Goal: Task Accomplishment & Management: Complete application form

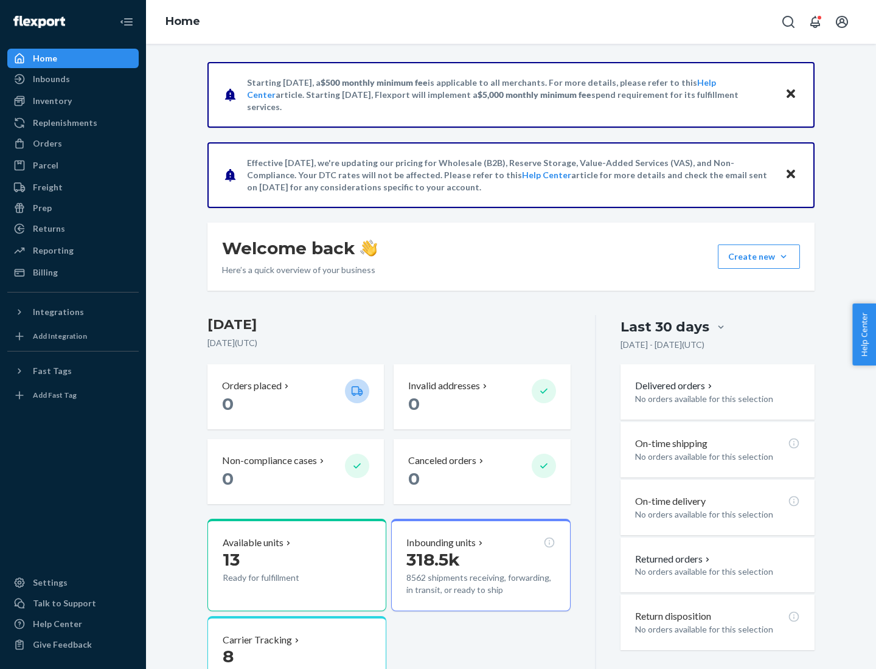
click at [783, 257] on button "Create new Create new inbound Create new order Create new product" at bounding box center [758, 256] width 82 height 24
click at [73, 79] on div "Inbounds" at bounding box center [73, 79] width 129 height 17
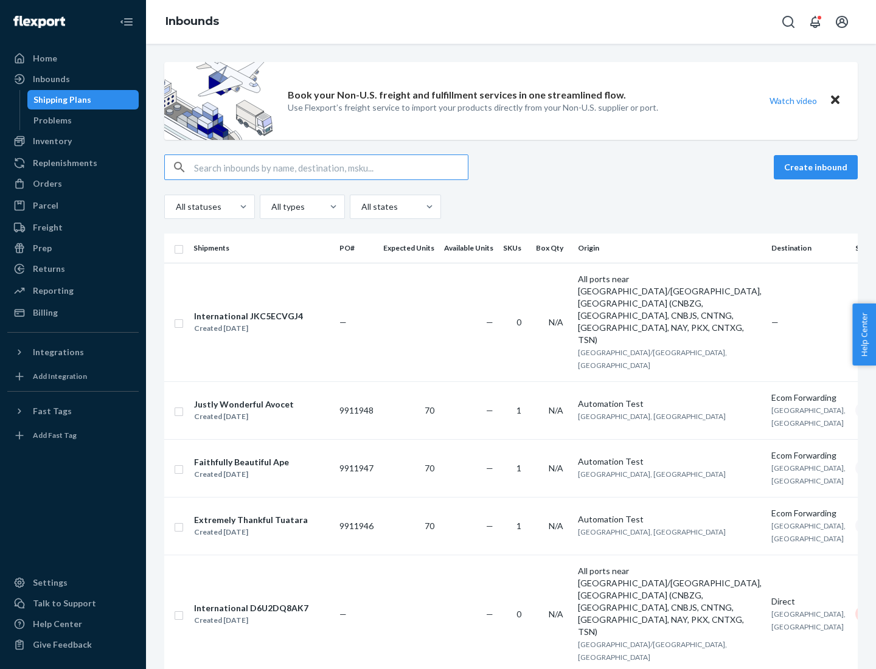
click at [817, 167] on button "Create inbound" at bounding box center [815, 167] width 84 height 24
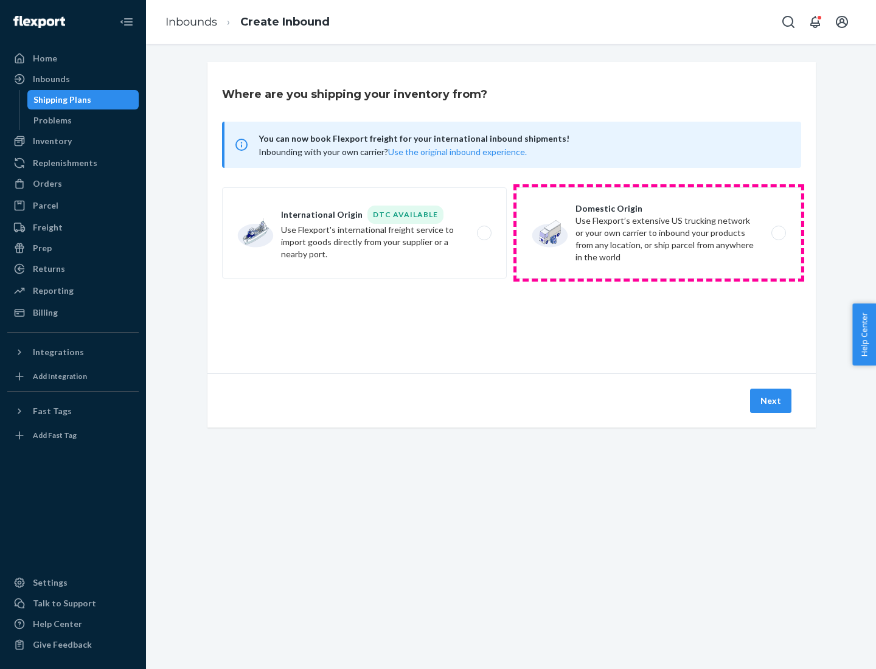
click at [659, 233] on label "Domestic Origin Use Flexport’s extensive US trucking network or your own carrie…" at bounding box center [658, 232] width 285 height 91
click at [778, 233] on input "Domestic Origin Use Flexport’s extensive US trucking network or your own carrie…" at bounding box center [782, 233] width 8 height 8
radio input "true"
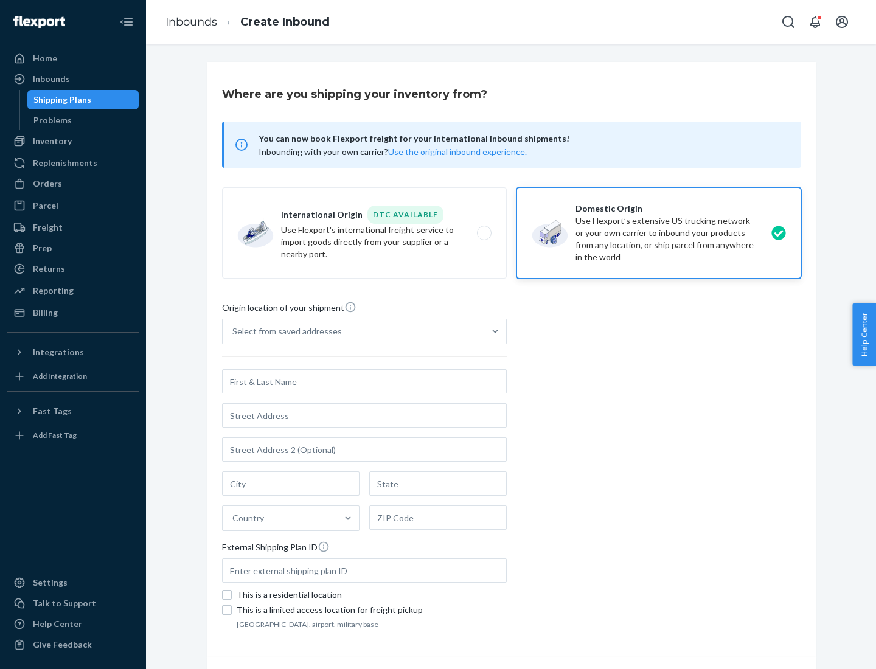
click at [284, 331] on div "Select from saved addresses" at bounding box center [286, 331] width 109 height 12
click at [233, 331] on input "Select from saved addresses" at bounding box center [232, 331] width 1 height 12
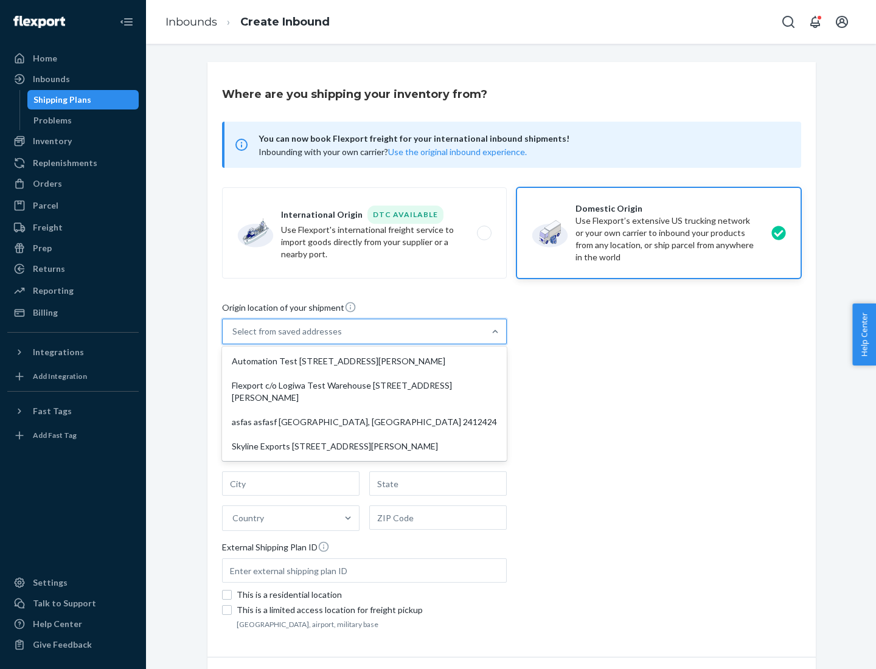
scroll to position [5, 0]
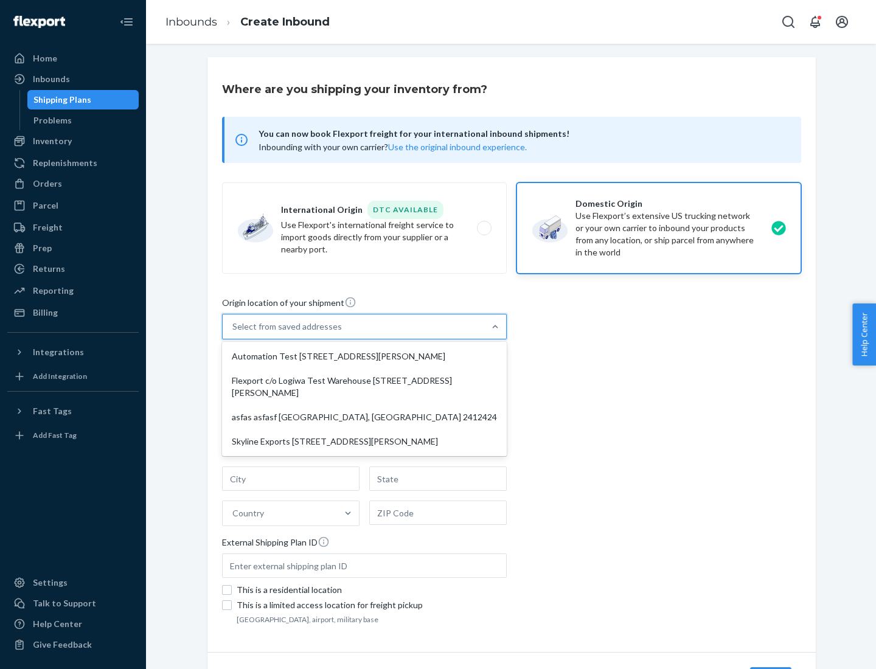
click at [364, 356] on div "Automation Test [STREET_ADDRESS][PERSON_NAME]" at bounding box center [364, 356] width 280 height 24
click at [233, 333] on input "option Automation Test [STREET_ADDRESS][PERSON_NAME] focused, 1 of 4. 4 results…" at bounding box center [232, 326] width 1 height 12
type input "Automation Test"
type input "9th Floor"
type input "[GEOGRAPHIC_DATA]"
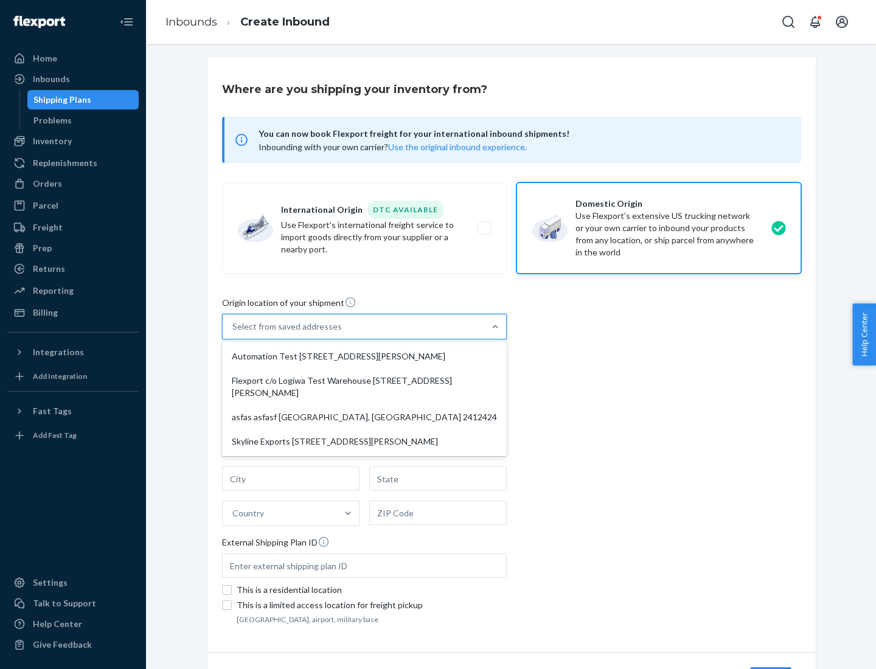
type input "CA"
type input "94104"
type input "[STREET_ADDRESS][PERSON_NAME]"
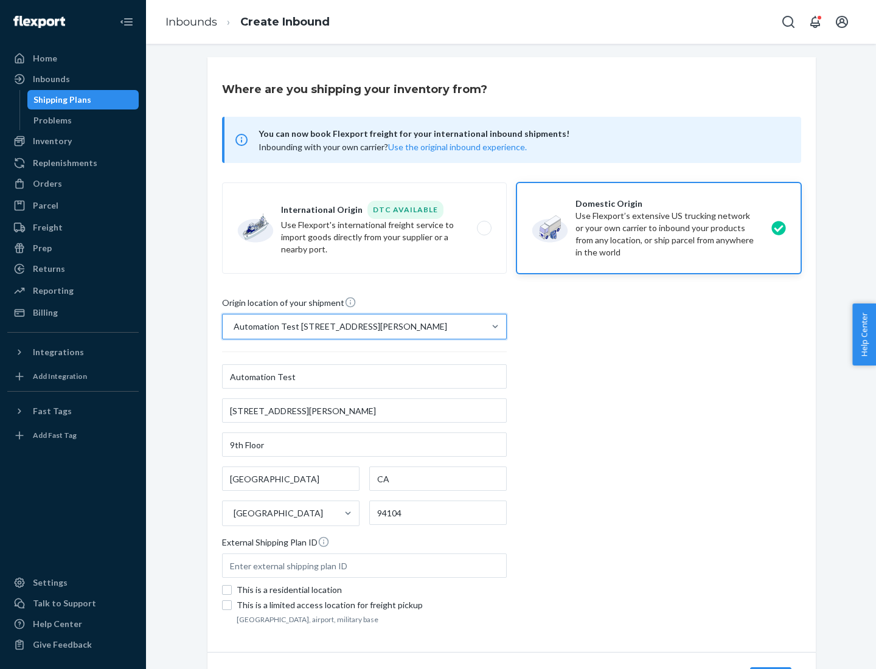
scroll to position [71, 0]
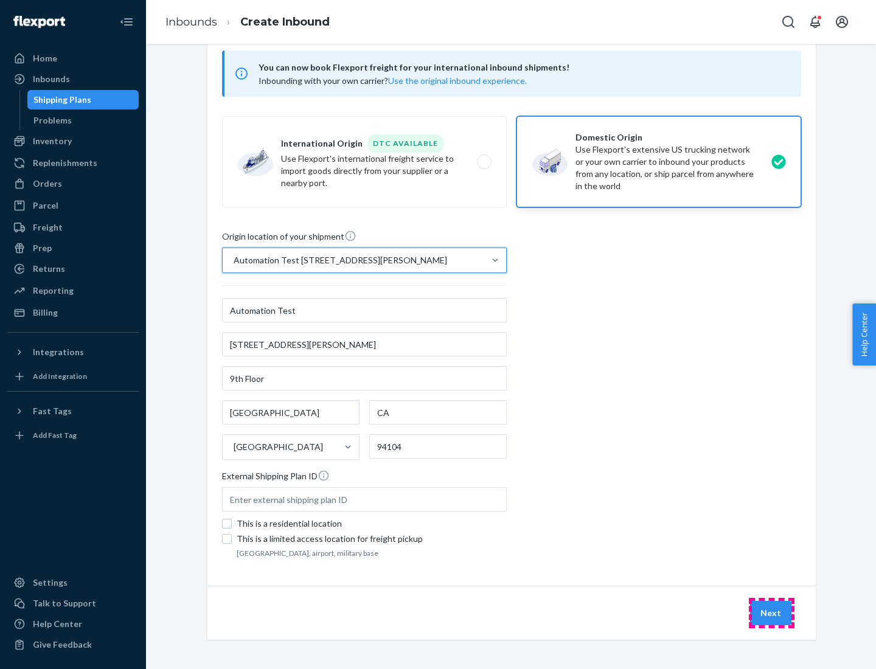
click at [771, 613] on button "Next" at bounding box center [770, 613] width 41 height 24
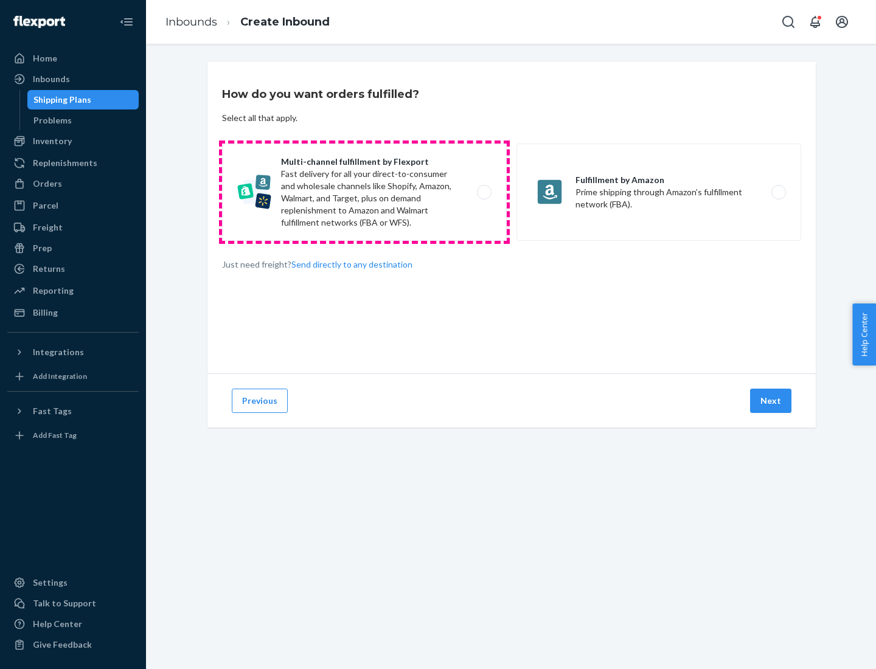
click at [364, 192] on label "Multi-channel fulfillment by Flexport Fast delivery for all your direct-to-cons…" at bounding box center [364, 191] width 285 height 97
click at [483, 192] on input "Multi-channel fulfillment by Flexport Fast delivery for all your direct-to-cons…" at bounding box center [487, 192] width 8 height 8
radio input "true"
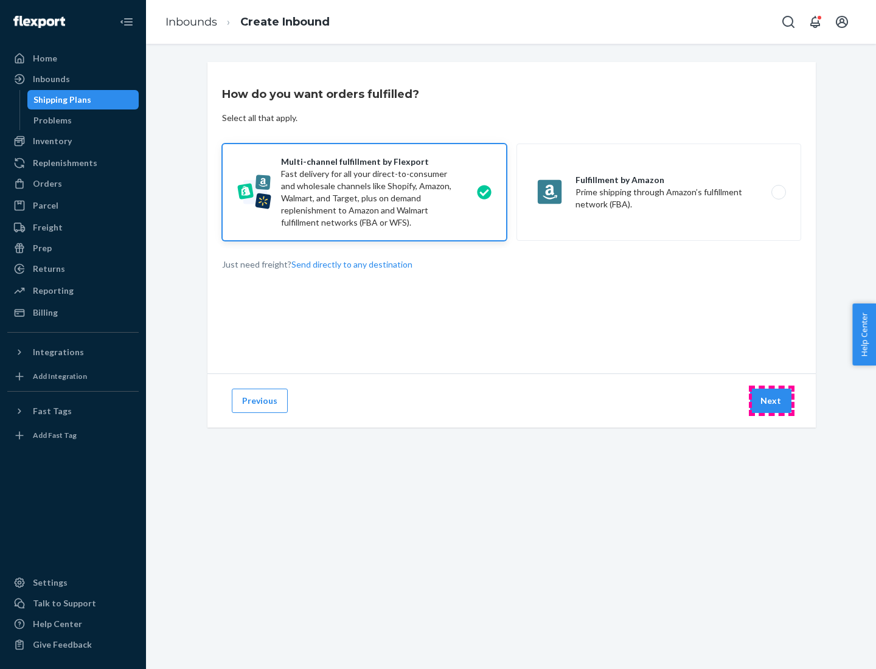
click at [771, 401] on button "Next" at bounding box center [770, 401] width 41 height 24
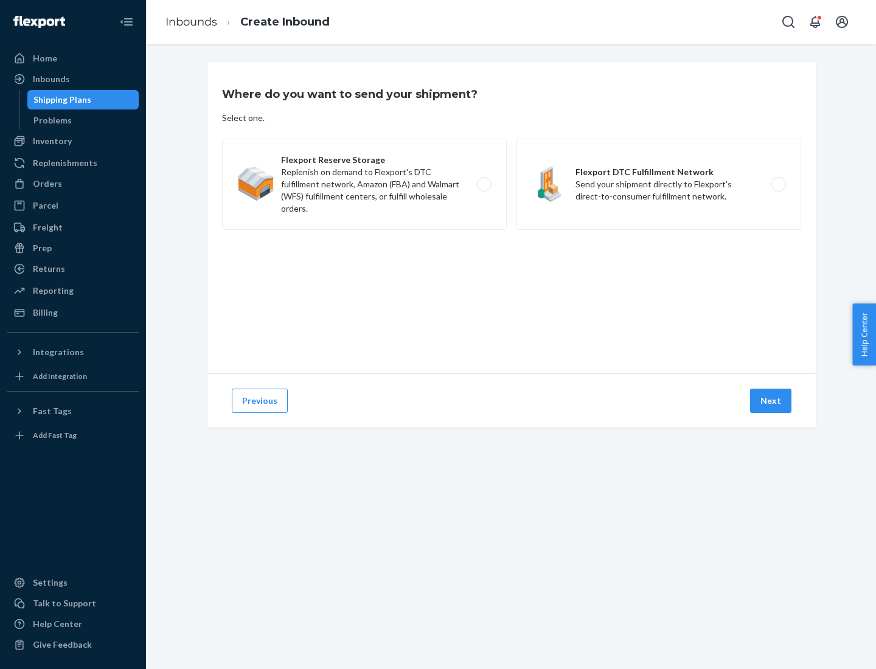
click at [659, 184] on label "Flexport DTC Fulfillment Network Send your shipment directly to Flexport's dire…" at bounding box center [658, 184] width 285 height 91
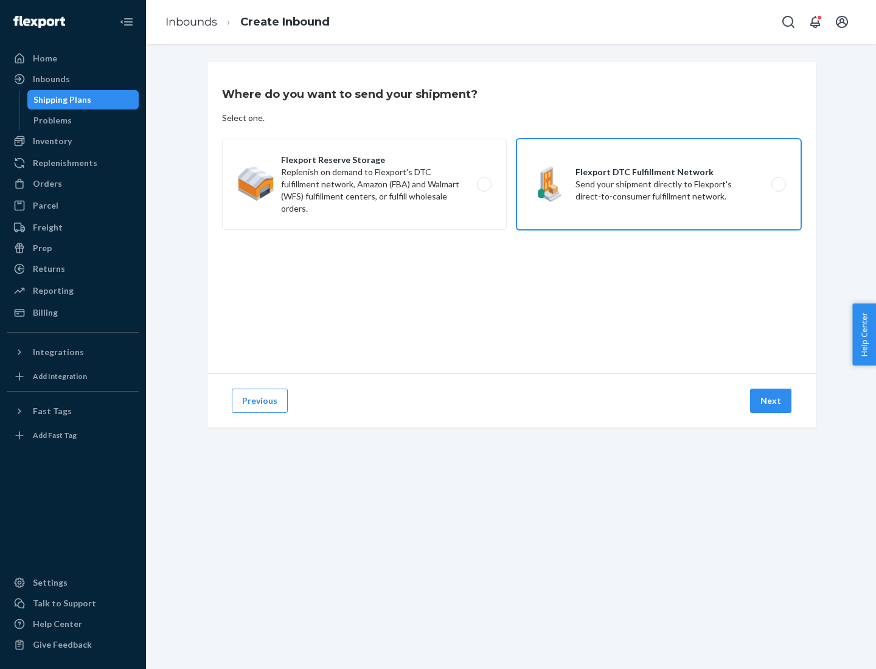
click at [778, 184] on input "Flexport DTC Fulfillment Network Send your shipment directly to Flexport's dire…" at bounding box center [782, 185] width 8 height 8
radio input "true"
click at [771, 401] on button "Next" at bounding box center [770, 401] width 41 height 24
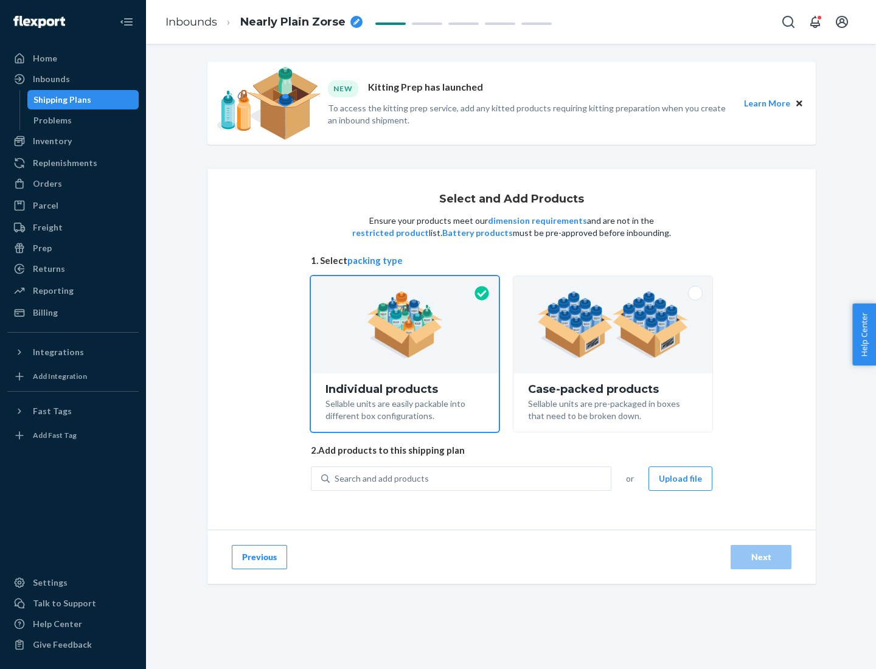
click at [613, 325] on img at bounding box center [612, 324] width 151 height 67
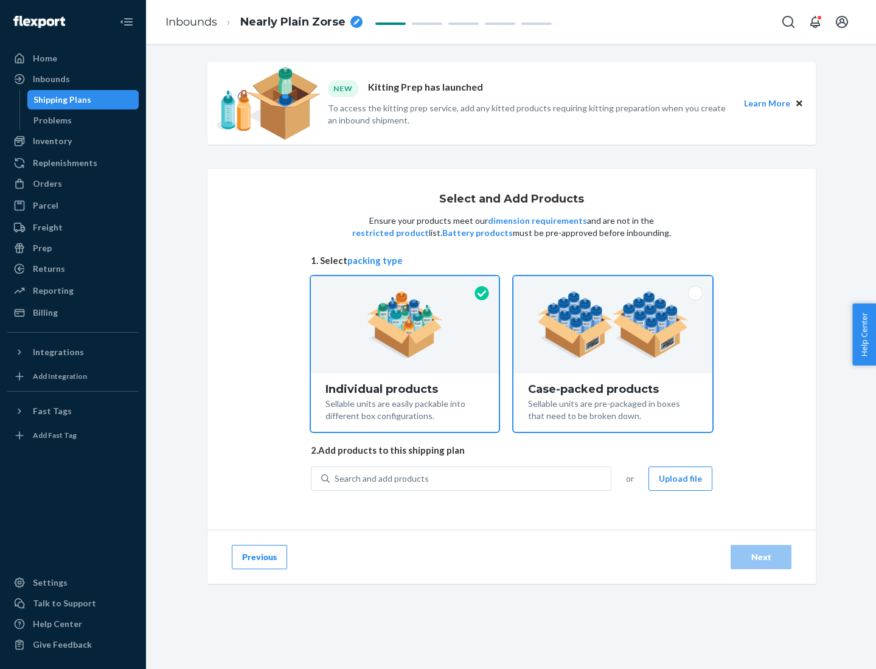
click at [613, 284] on input "Case-packed products Sellable units are pre-packaged in boxes that need to be b…" at bounding box center [613, 280] width 8 height 8
radio input "true"
radio input "false"
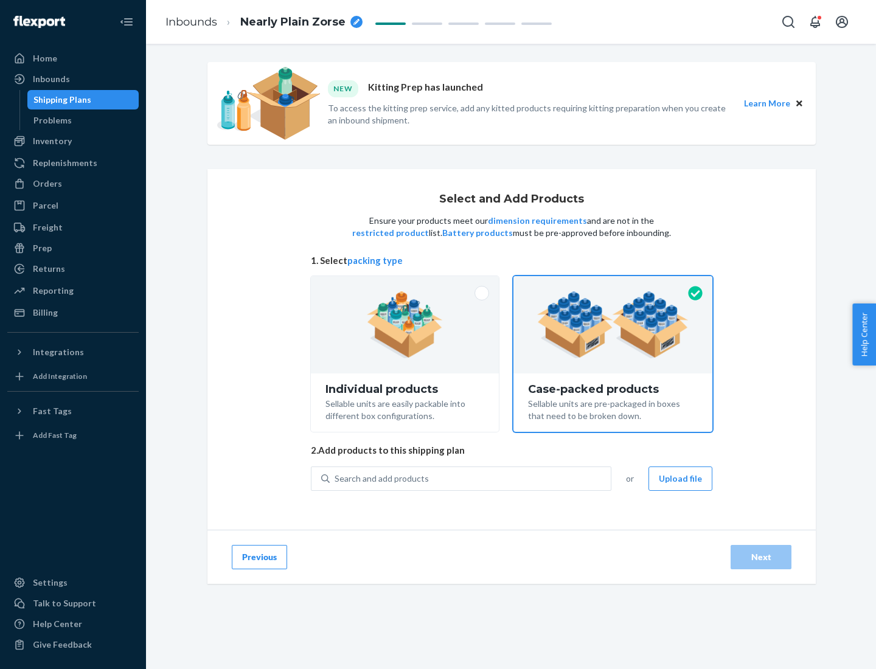
click at [471, 478] on div "Search and add products" at bounding box center [470, 479] width 281 height 22
click at [336, 478] on input "Search and add products" at bounding box center [334, 478] width 1 height 12
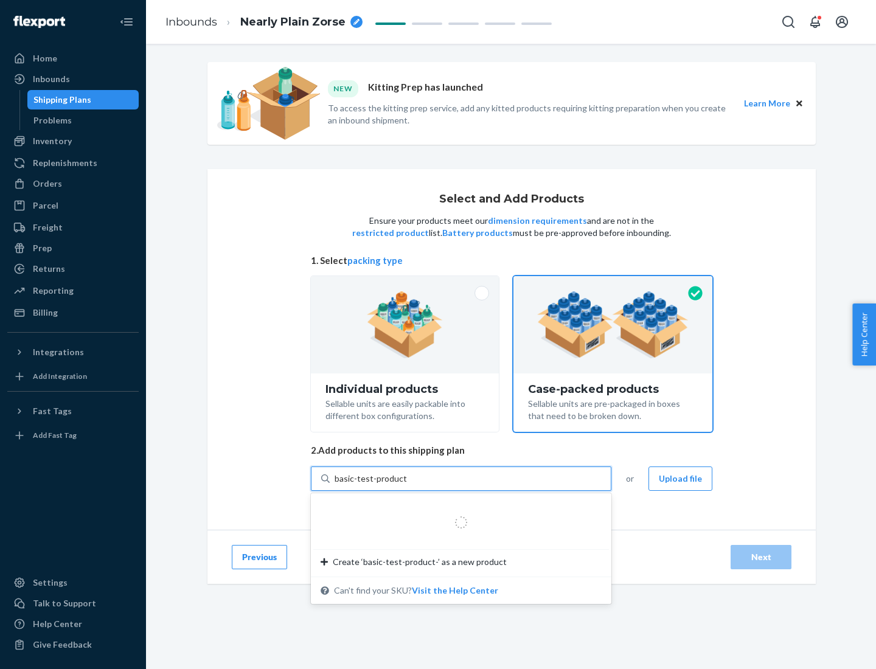
type input "basic-test-product-1"
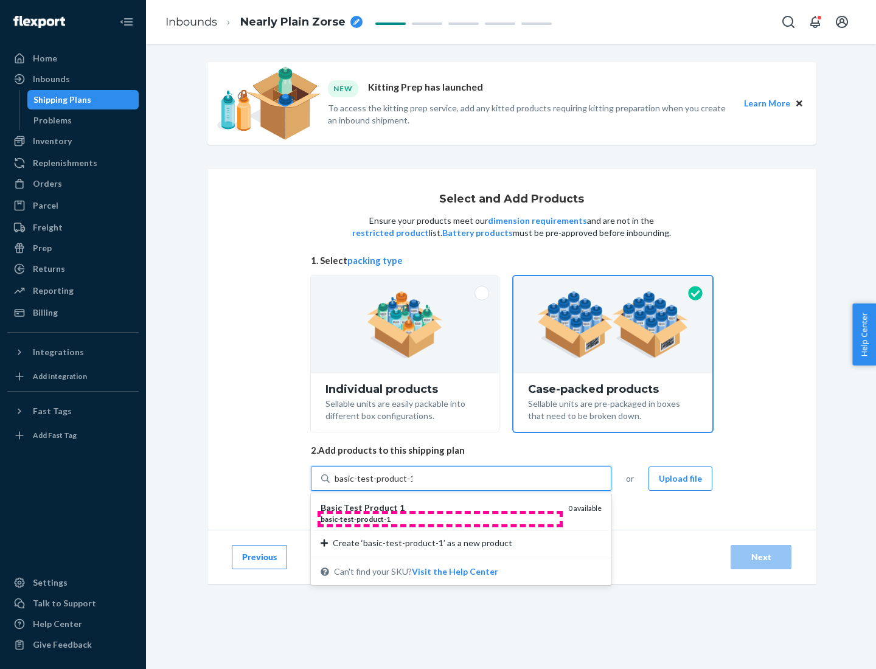
click at [440, 519] on div "basic - test - product - 1" at bounding box center [439, 519] width 238 height 10
click at [412, 485] on input "basic-test-product-1" at bounding box center [373, 478] width 78 height 12
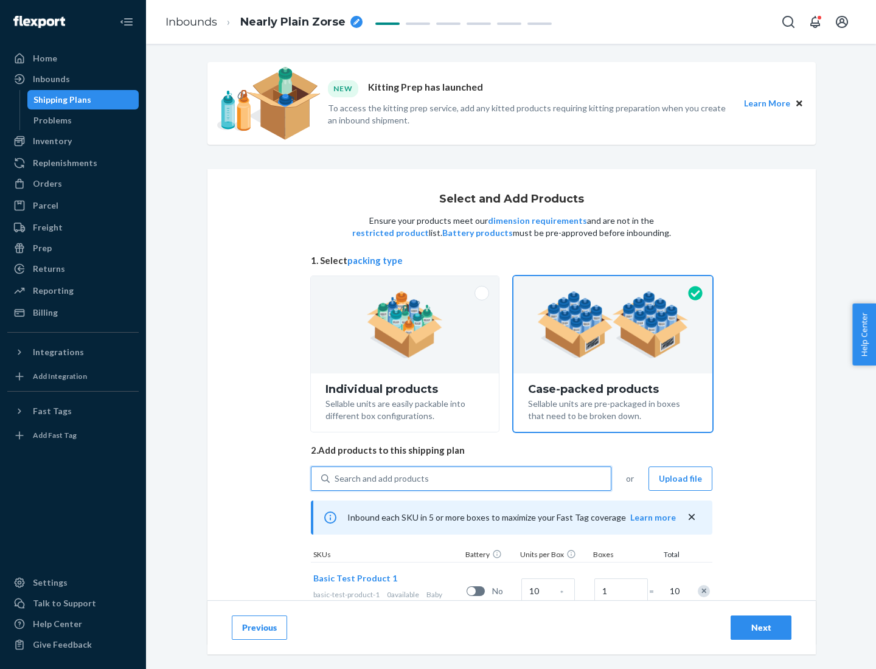
scroll to position [44, 0]
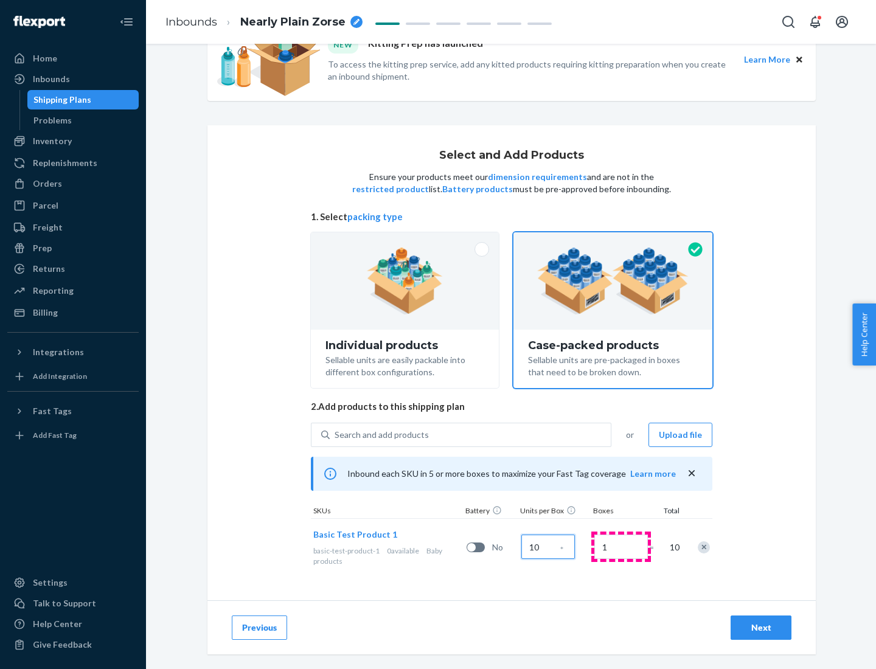
type input "10"
type input "7"
click at [761, 628] on div "Next" at bounding box center [761, 627] width 40 height 12
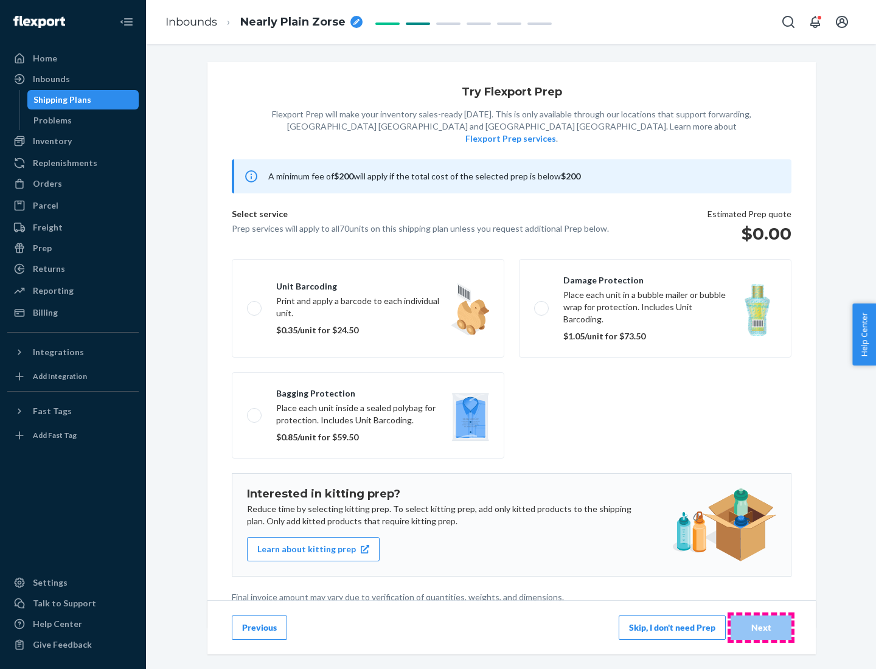
scroll to position [3, 0]
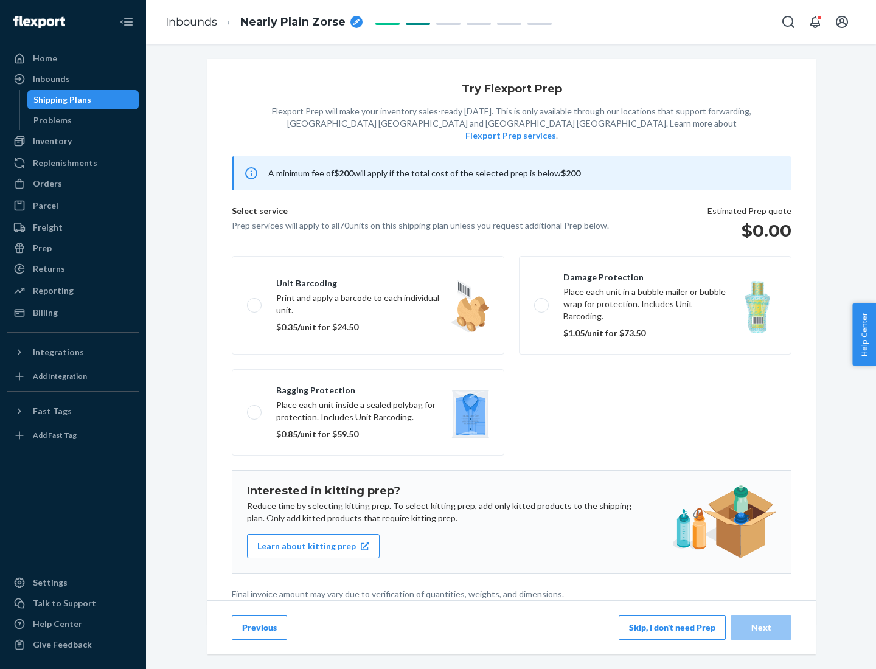
click at [368, 387] on label "Bagging protection Place each unit inside a sealed polybag for protection. Incl…" at bounding box center [368, 412] width 272 height 86
click at [255, 408] on input "Bagging protection Place each unit inside a sealed polybag for protection. Incl…" at bounding box center [251, 412] width 8 height 8
checkbox input "true"
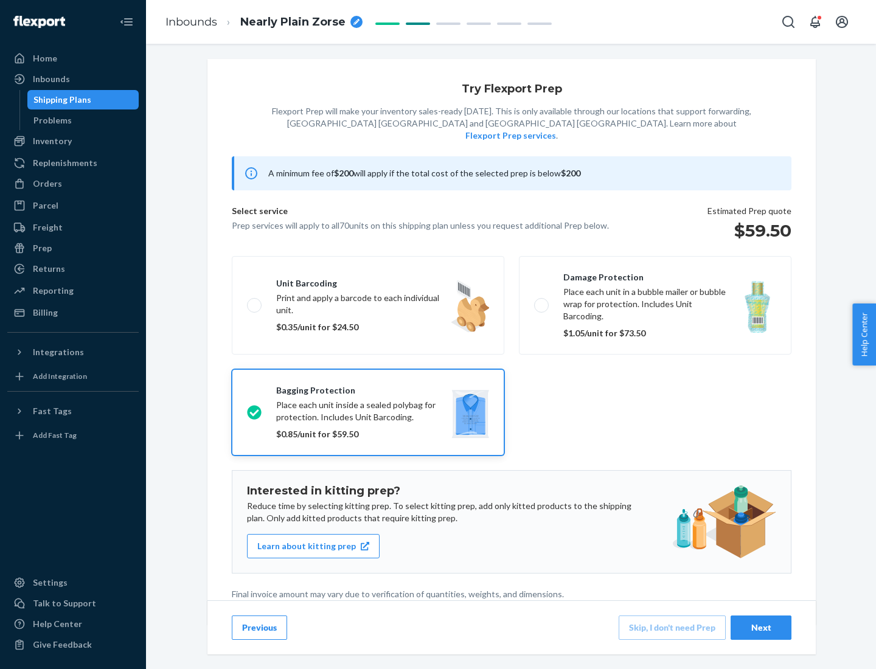
click at [761, 627] on div "Next" at bounding box center [761, 627] width 40 height 12
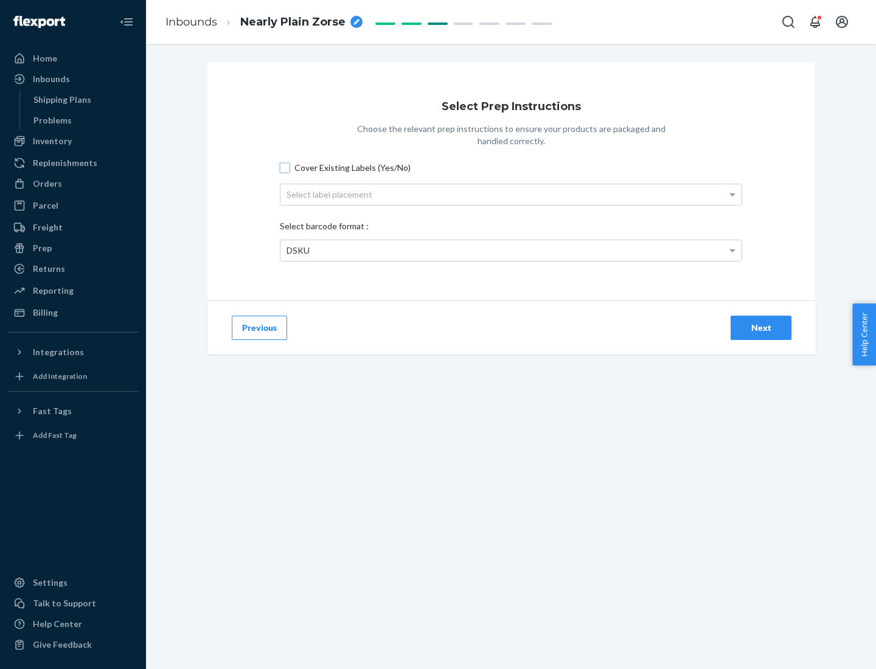
click at [285, 167] on input "Cover Existing Labels (Yes/No)" at bounding box center [285, 168] width 10 height 10
checkbox input "true"
click at [511, 194] on div "Select label placement" at bounding box center [510, 194] width 461 height 21
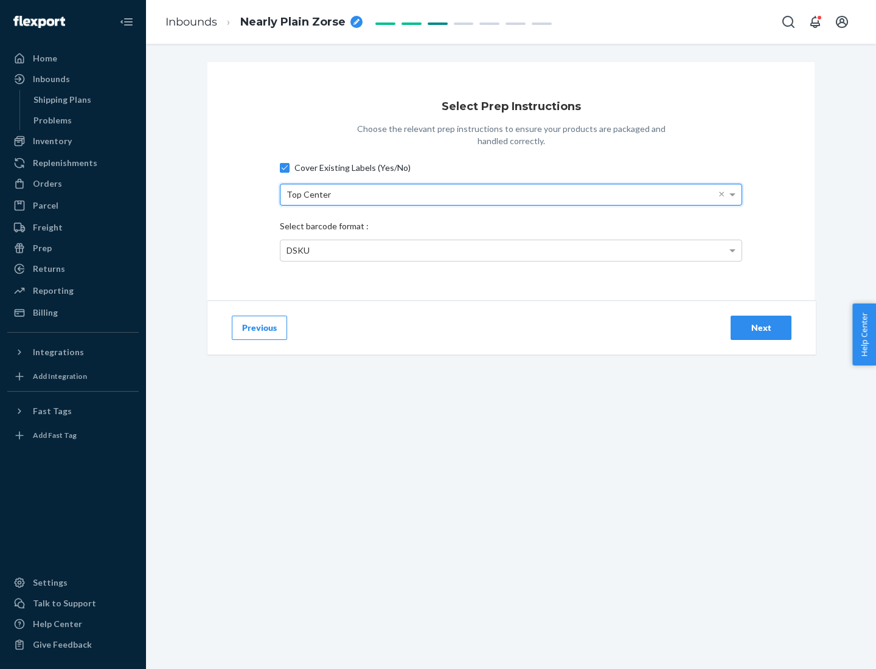
click at [511, 250] on div "DSKU" at bounding box center [510, 250] width 461 height 21
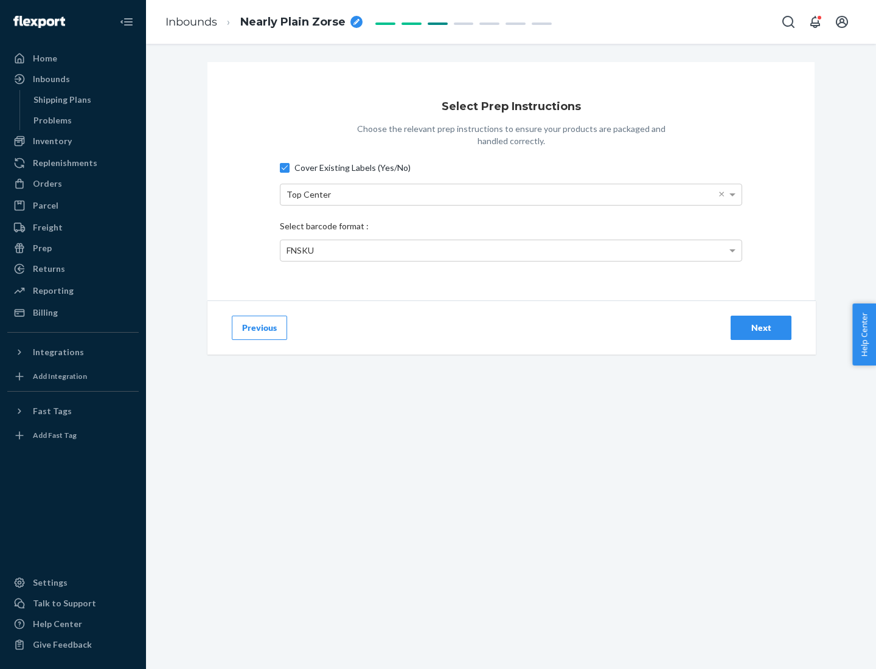
click at [761, 327] on div "Next" at bounding box center [761, 328] width 40 height 12
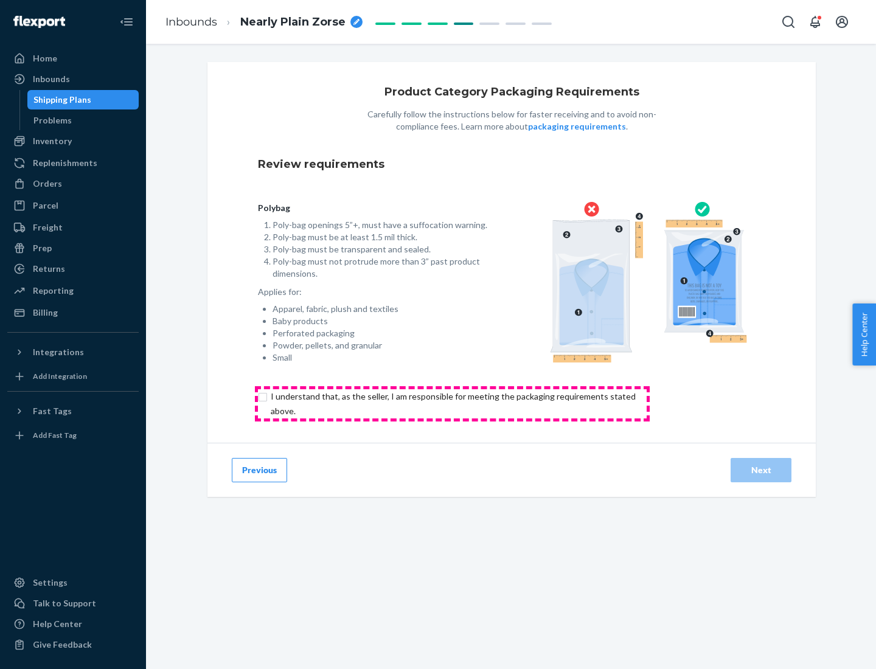
click at [452, 403] on input "checkbox" at bounding box center [460, 403] width 404 height 29
checkbox input "true"
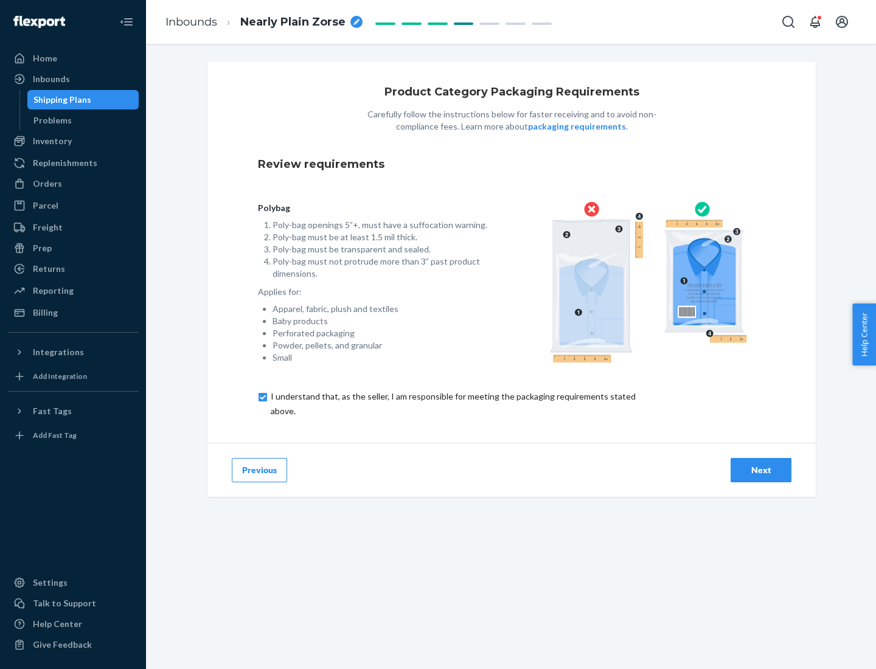
click at [761, 469] on div "Next" at bounding box center [761, 470] width 40 height 12
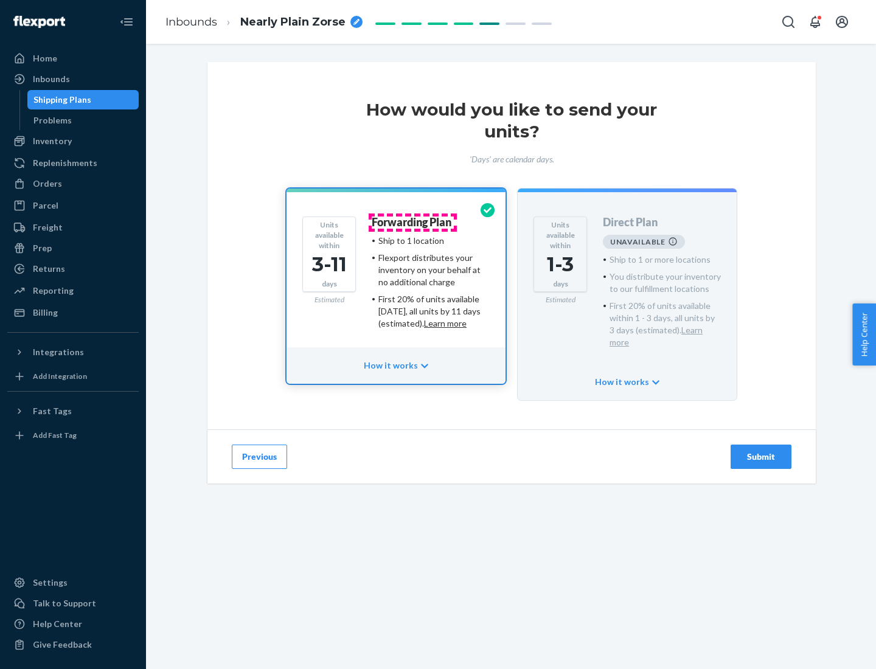
click at [412, 222] on h4 "Forwarding Plan" at bounding box center [412, 222] width 80 height 12
click at [761, 451] on div "Submit" at bounding box center [761, 457] width 40 height 12
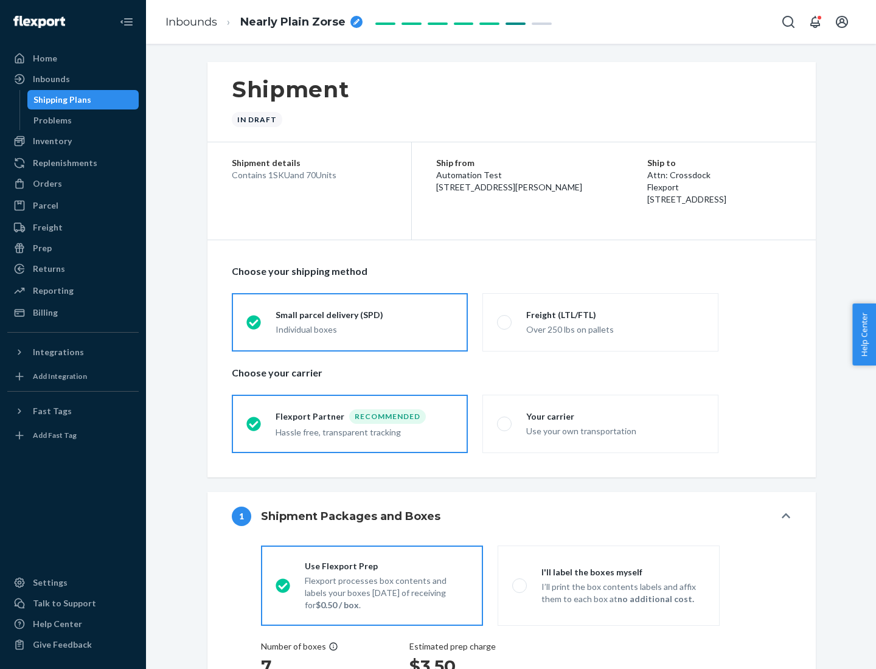
radio input "true"
radio input "false"
radio input "true"
radio input "false"
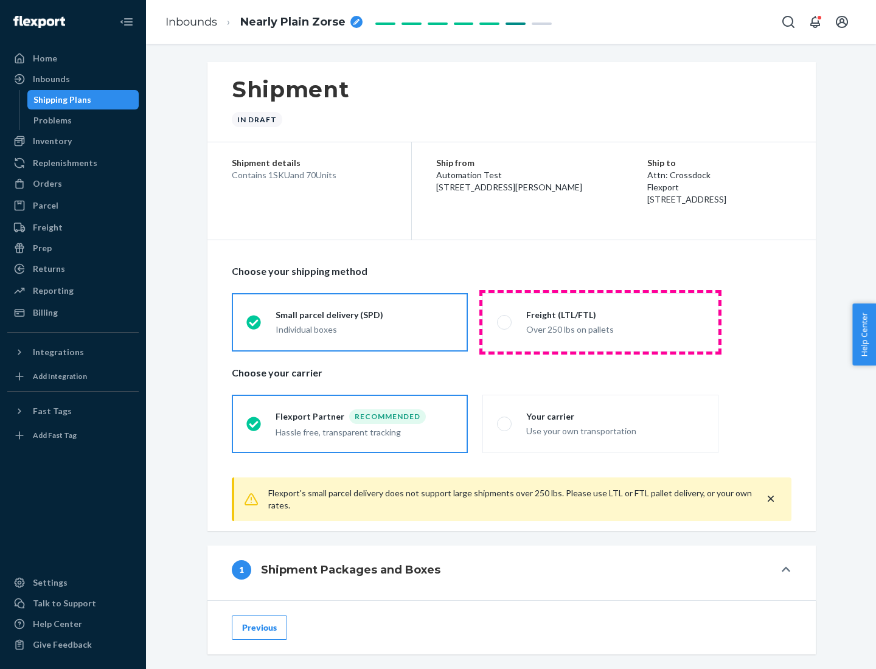
click at [600, 322] on div "Over 250 lbs on pallets" at bounding box center [615, 328] width 178 height 15
click at [505, 322] on input "Freight (LTL/FTL) Over 250 lbs on pallets" at bounding box center [501, 322] width 8 height 8
radio input "true"
radio input "false"
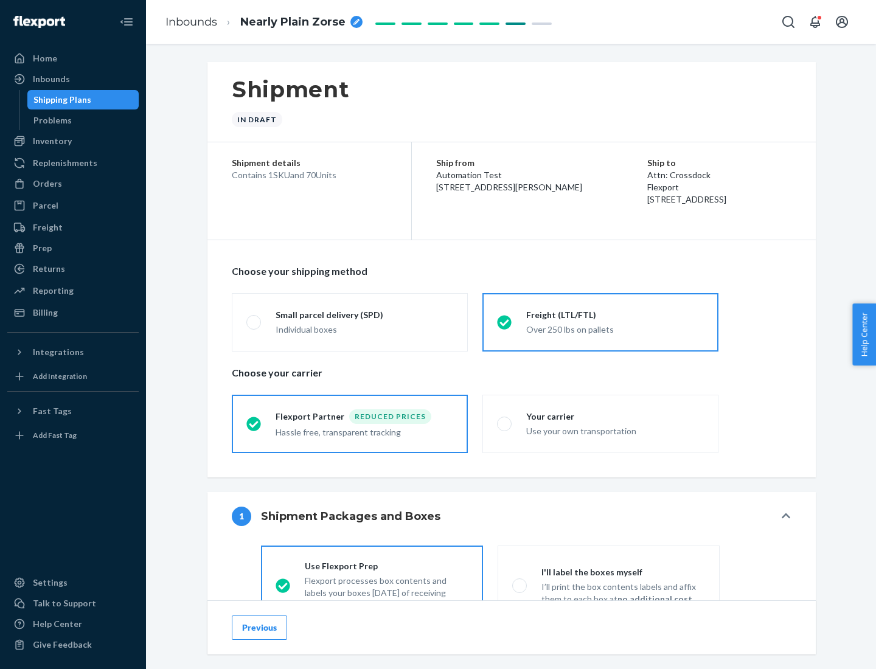
scroll to position [67, 0]
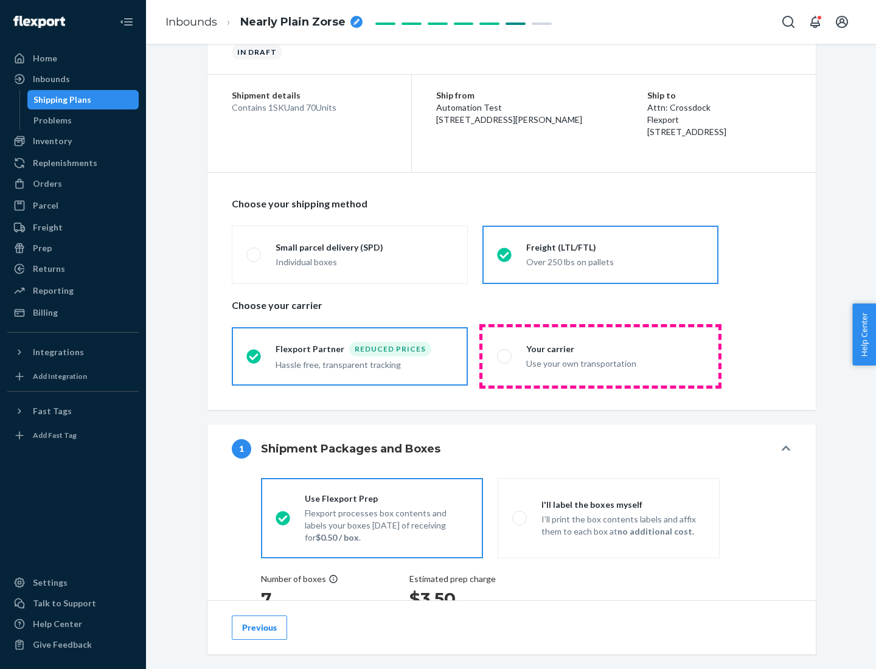
click at [600, 356] on div "Use your own transportation" at bounding box center [615, 362] width 178 height 15
click at [505, 356] on input "Your carrier Use your own transportation" at bounding box center [501, 356] width 8 height 8
radio input "true"
radio input "false"
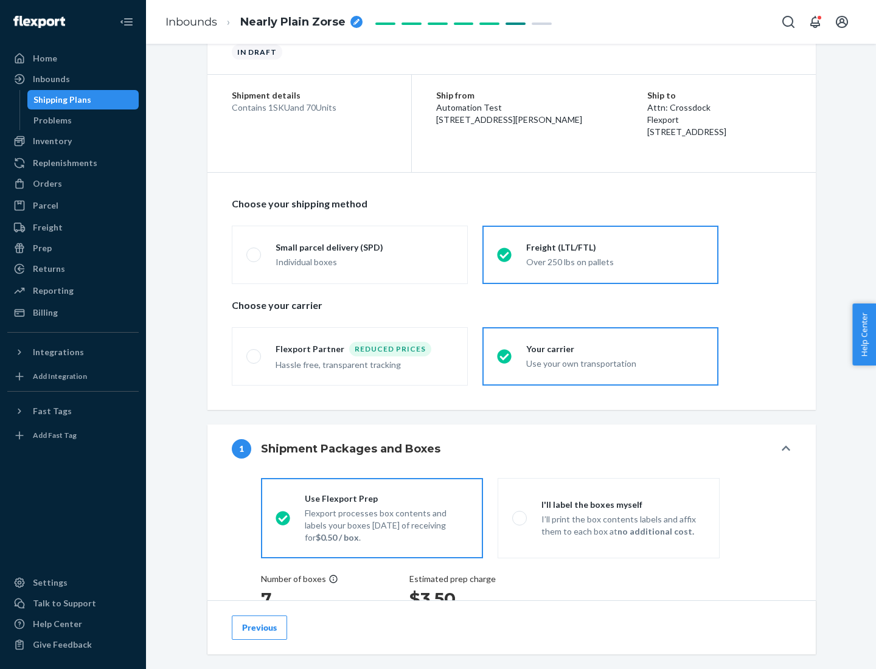
scroll to position [229, 0]
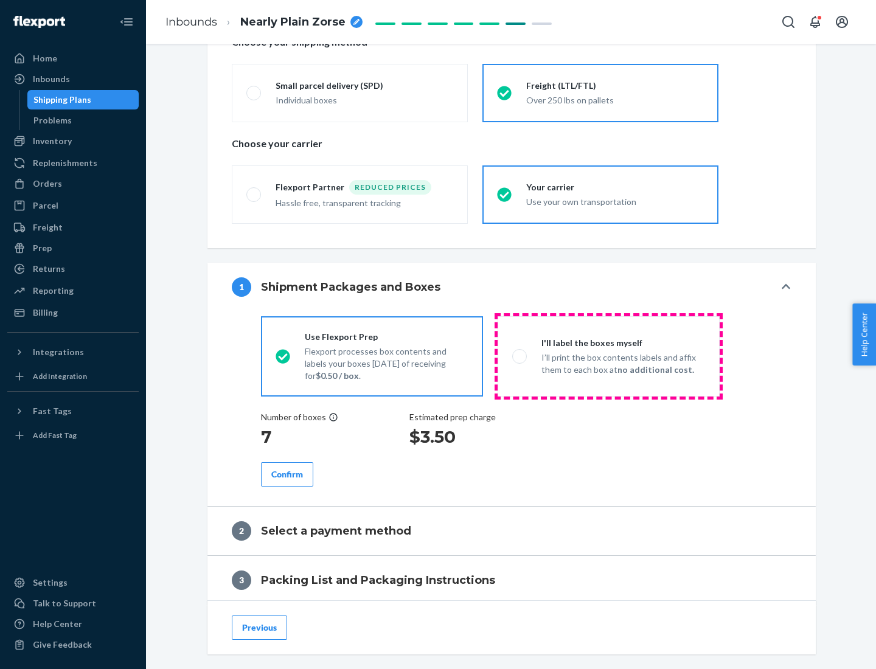
click at [608, 356] on p "I’ll print the box contents labels and affix them to each box at no additional …" at bounding box center [623, 363] width 164 height 24
click at [520, 356] on input "I'll label the boxes myself I’ll print the box contents labels and affix them t…" at bounding box center [516, 356] width 8 height 8
radio input "true"
radio input "false"
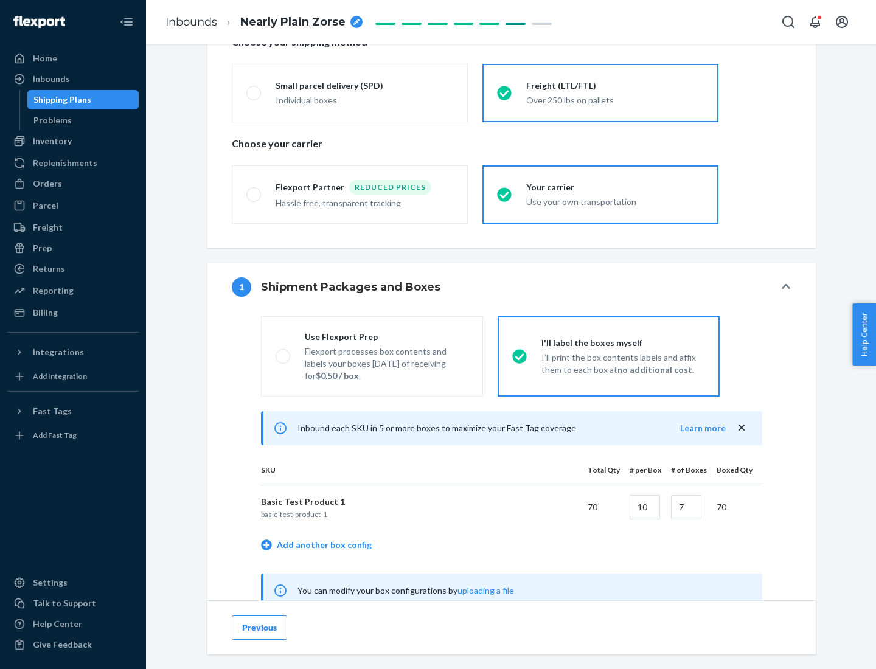
scroll to position [380, 0]
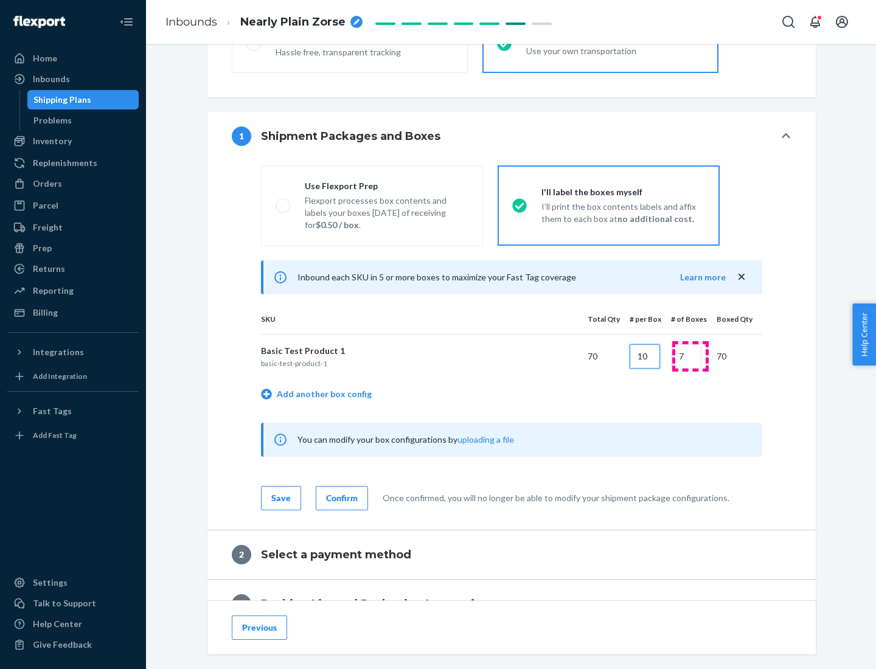
type input "10"
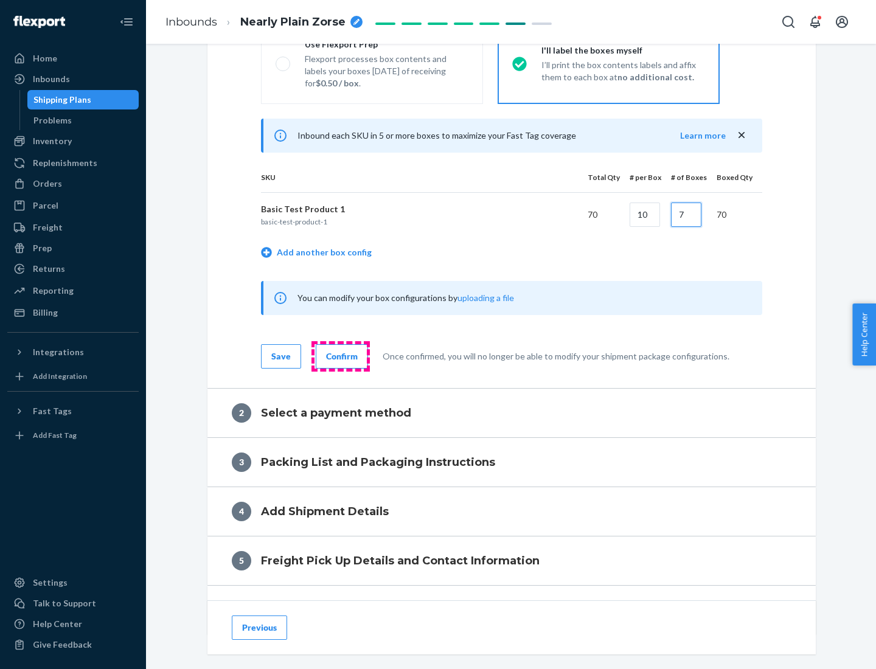
type input "7"
click at [340, 356] on div "Confirm" at bounding box center [342, 356] width 32 height 12
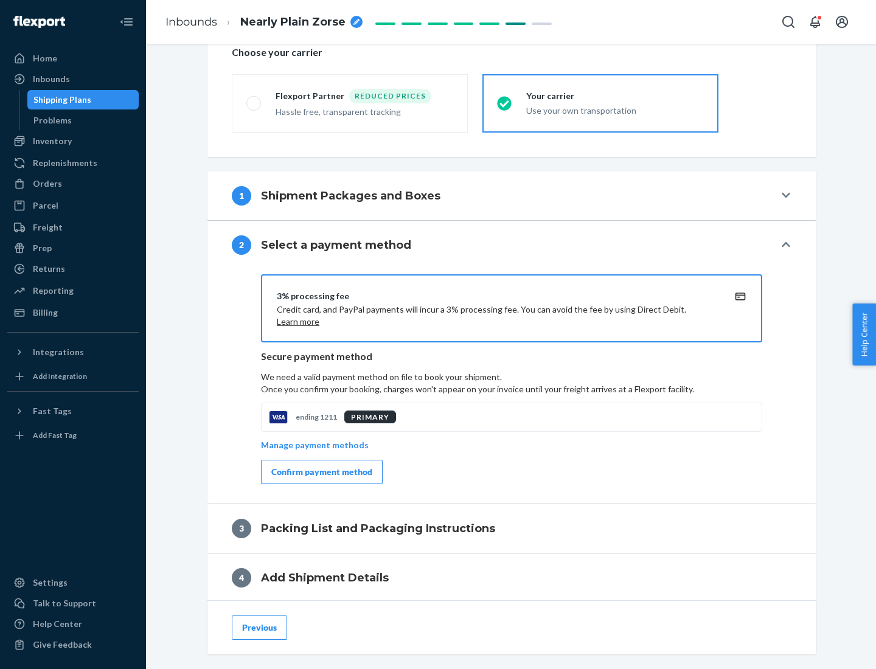
scroll to position [436, 0]
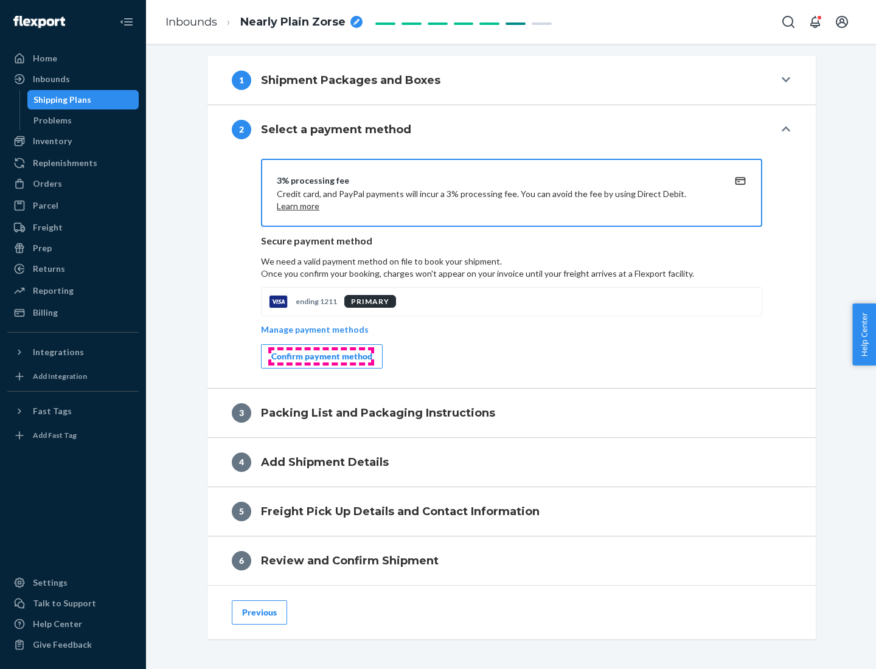
click at [320, 356] on div "Confirm payment method" at bounding box center [321, 356] width 101 height 12
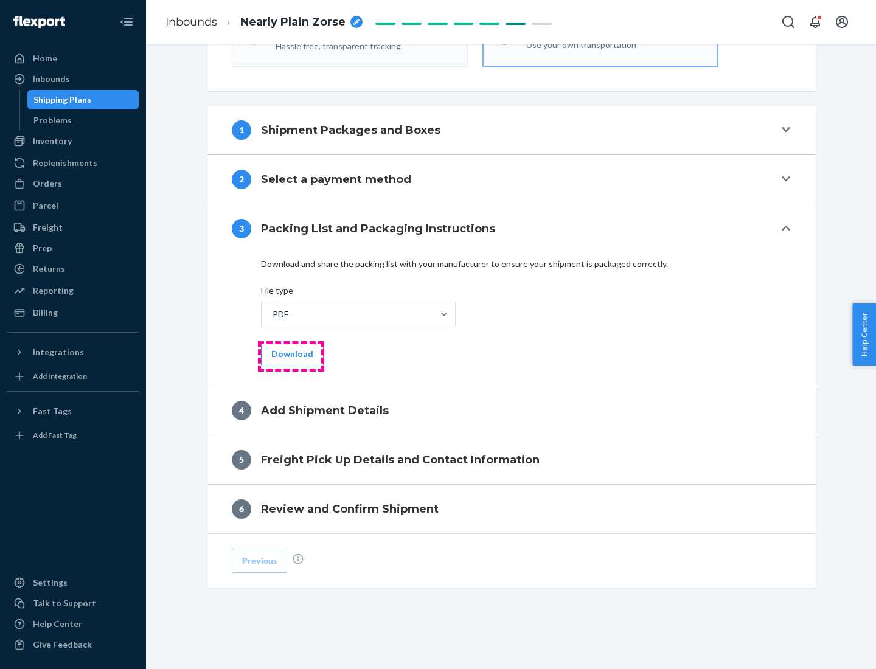
scroll to position [384, 0]
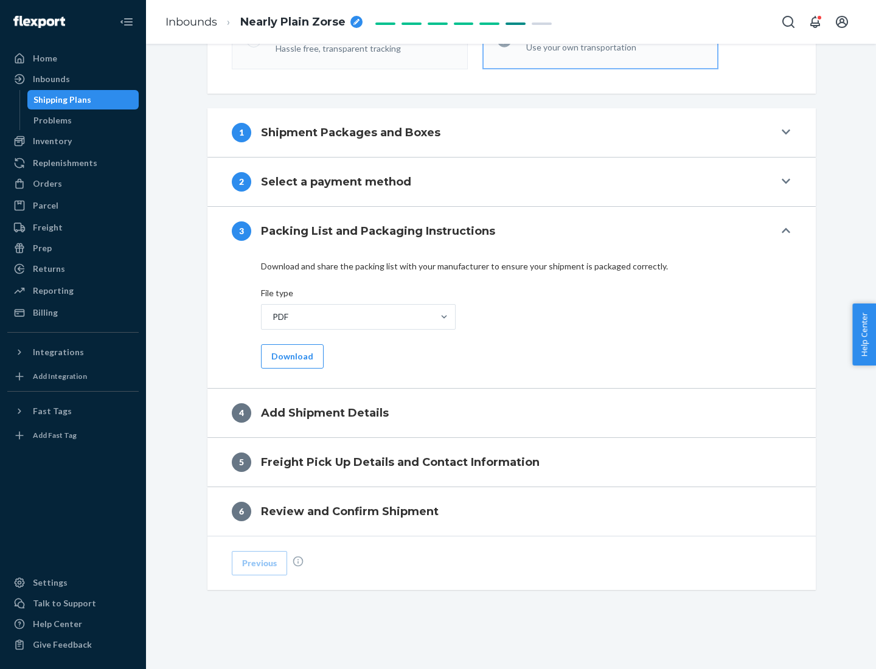
click at [291, 356] on button "Download" at bounding box center [292, 356] width 63 height 24
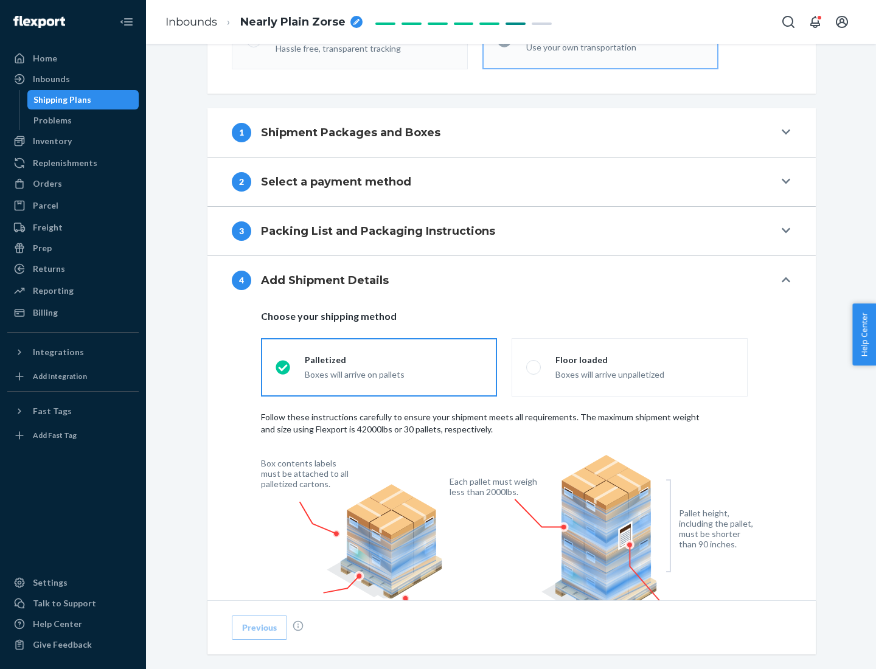
scroll to position [798, 0]
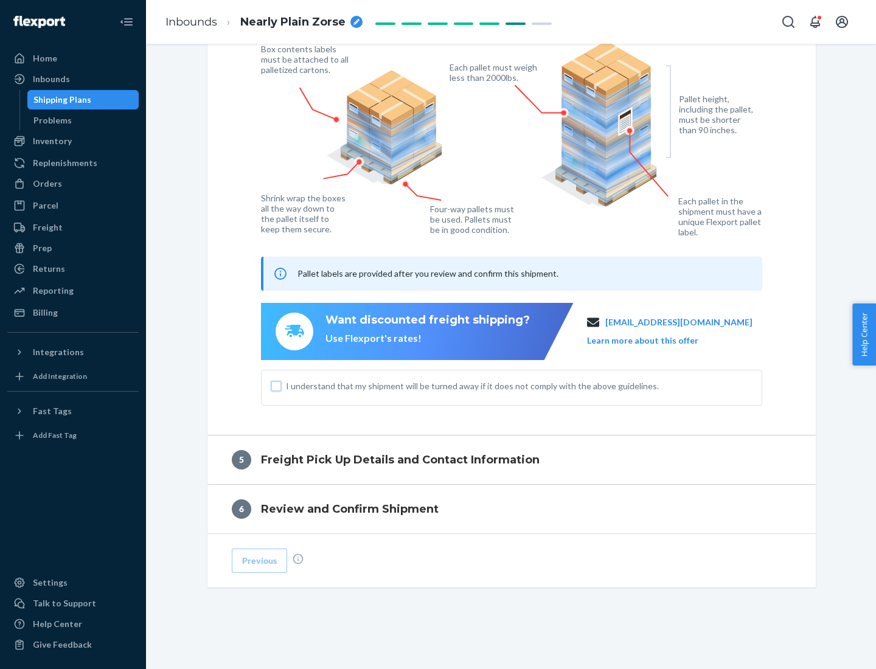
click at [276, 386] on input "I understand that my shipment will be turned away if it does not comply with th…" at bounding box center [276, 386] width 10 height 10
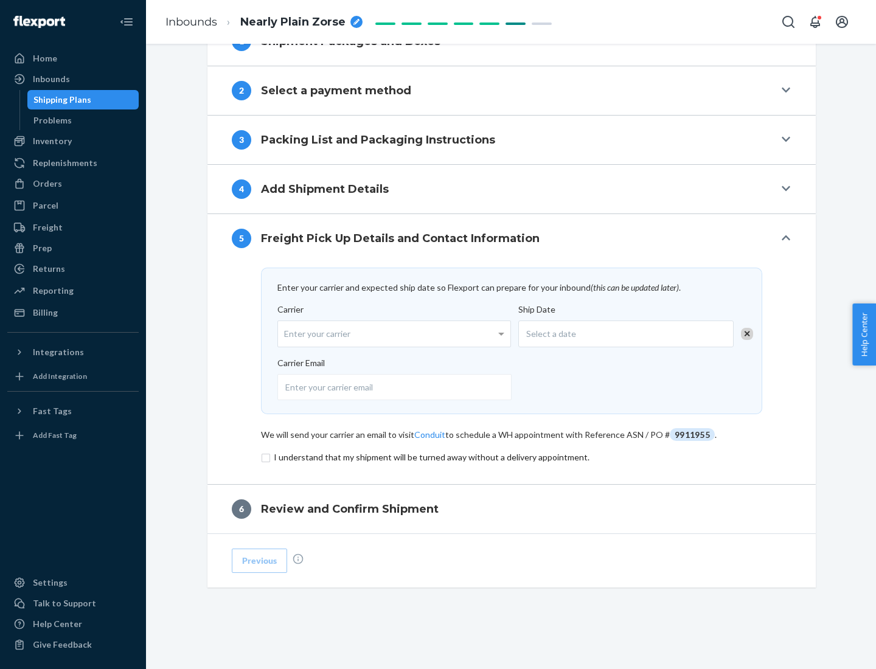
scroll to position [475, 0]
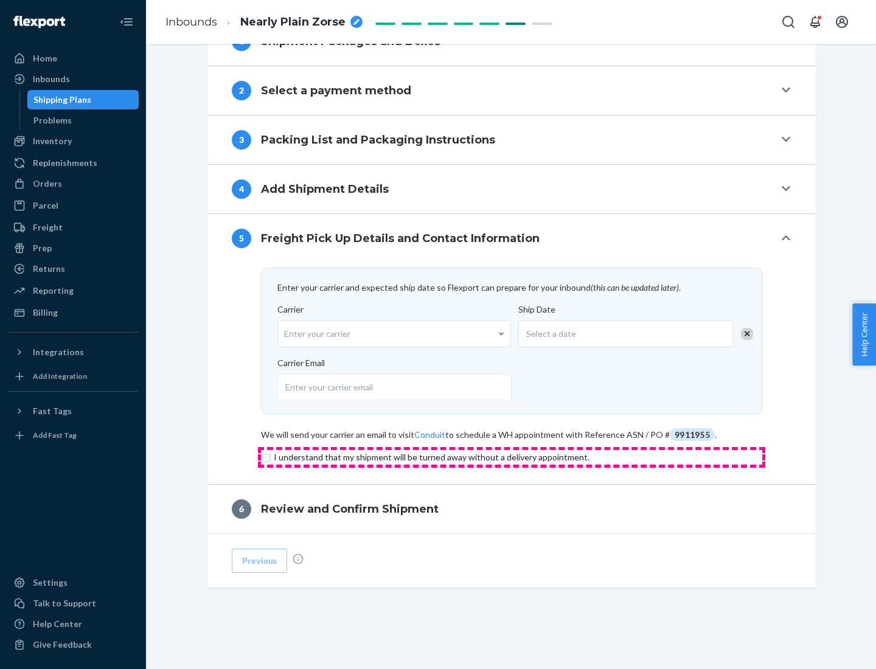
click at [511, 457] on input "checkbox" at bounding box center [511, 457] width 501 height 15
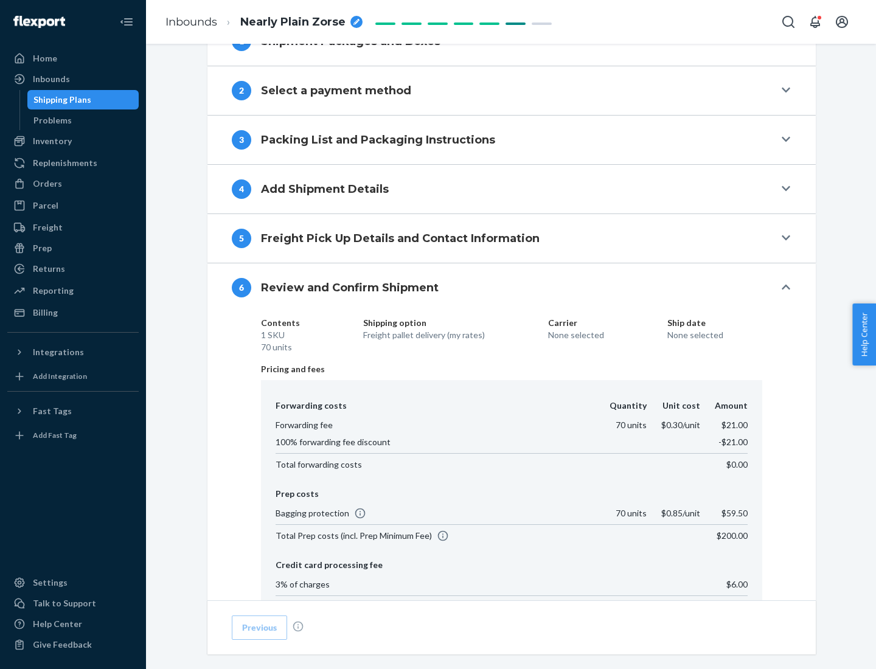
scroll to position [702, 0]
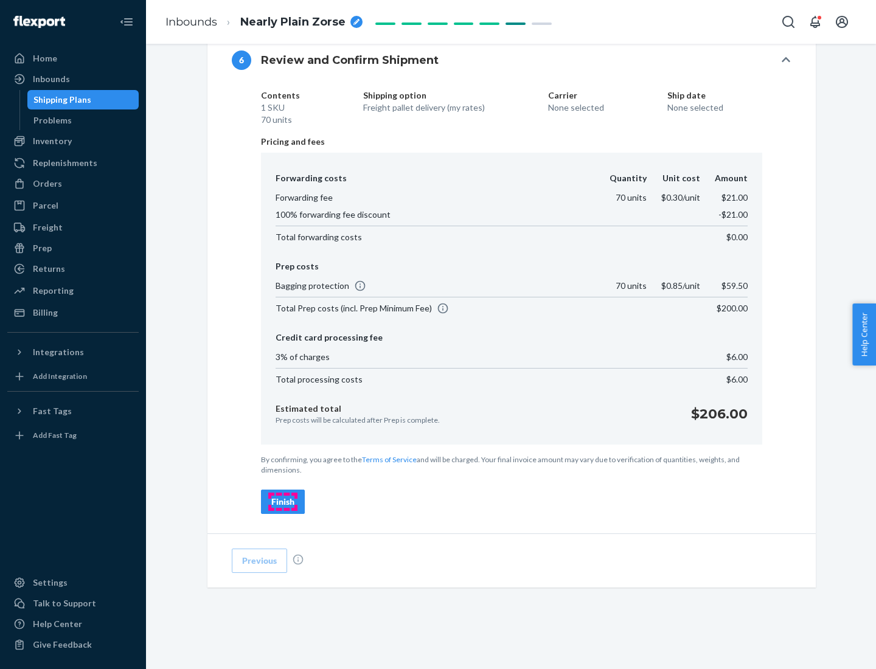
click at [283, 502] on div "Finish" at bounding box center [282, 502] width 23 height 12
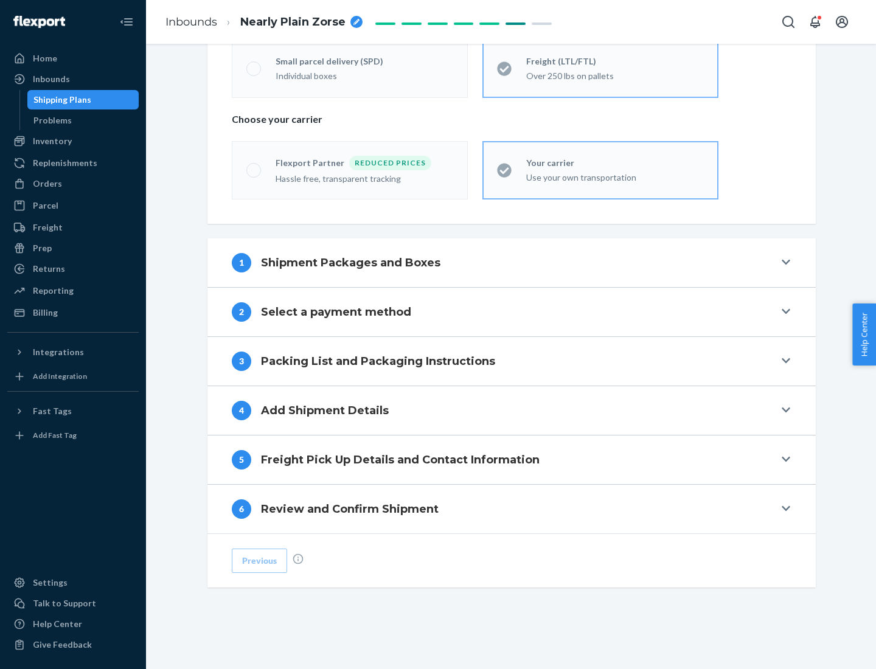
scroll to position [254, 0]
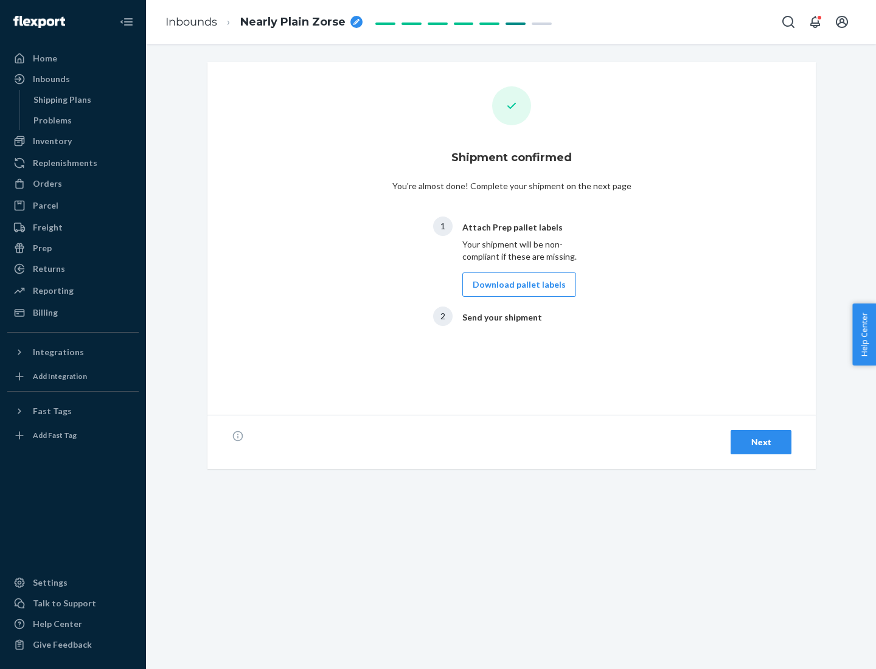
click at [516, 285] on button "Download pallet labels" at bounding box center [519, 284] width 114 height 24
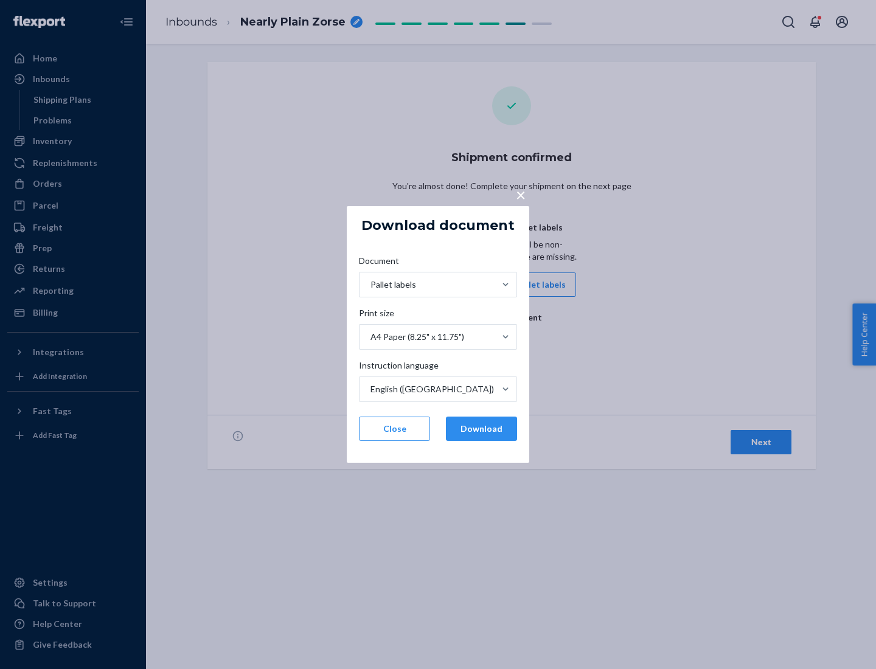
click at [481, 429] on button "Download" at bounding box center [481, 429] width 71 height 24
click at [520, 194] on span "×" at bounding box center [521, 194] width 10 height 21
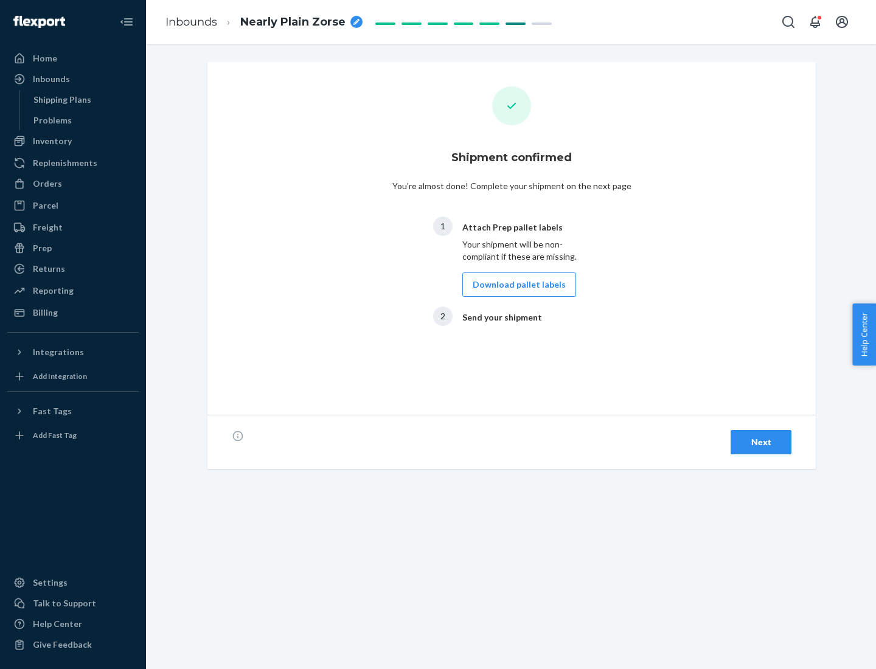
click at [761, 442] on div "Next" at bounding box center [761, 442] width 40 height 12
